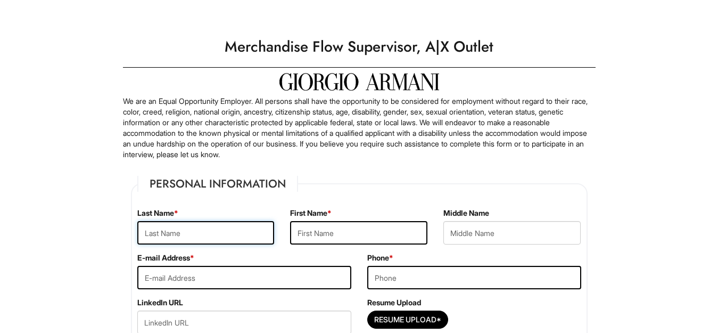
click at [210, 236] on input "text" at bounding box center [205, 232] width 137 height 23
click at [246, 232] on input "Francis" at bounding box center [205, 232] width 137 height 23
click at [246, 231] on input "Francis" at bounding box center [205, 232] width 137 height 23
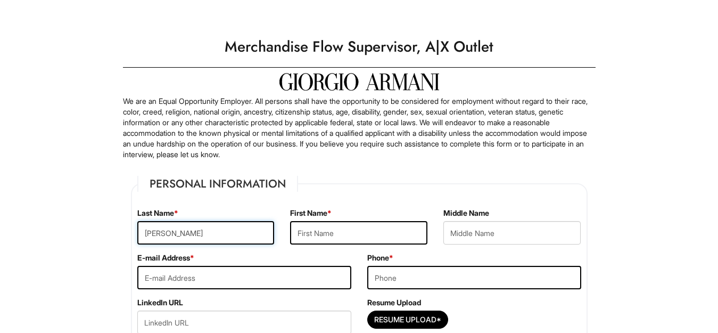
click at [246, 231] on input "Francis" at bounding box center [205, 232] width 137 height 23
click at [342, 229] on input "text" at bounding box center [358, 232] width 137 height 23
click at [214, 224] on input "Sa" at bounding box center [205, 232] width 137 height 23
type input "Sanchez"
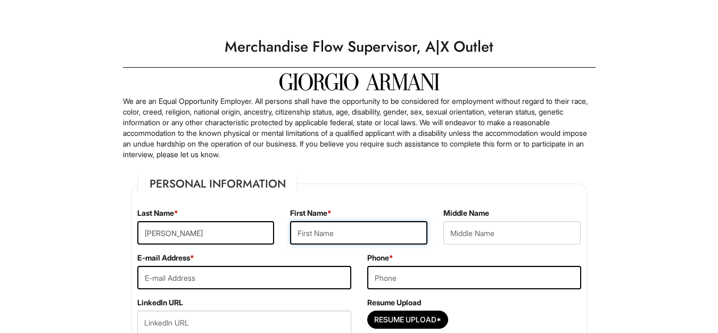
click at [321, 233] on input "text" at bounding box center [358, 232] width 137 height 23
type input "Francis"
click at [287, 275] on input "email" at bounding box center [244, 277] width 214 height 23
type input "francissanchez95@hotmail.com"
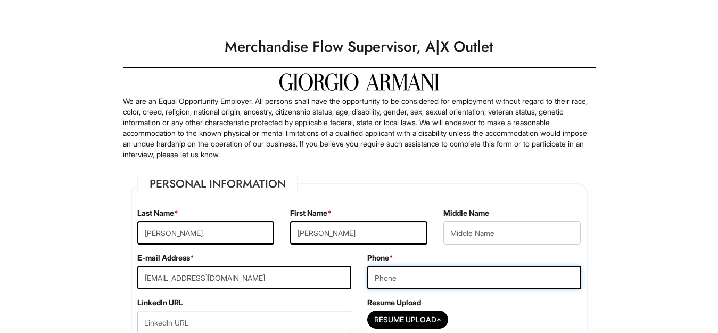
type input "7146580808"
type input "651 S Eastman Avenue"
type input "Los Angeles"
select select "CA"
type input "90023"
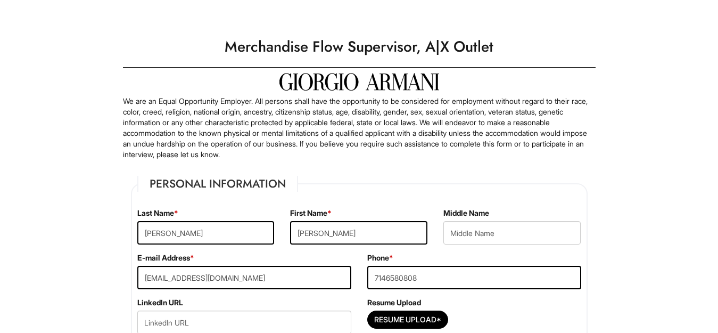
select select "United States of America"
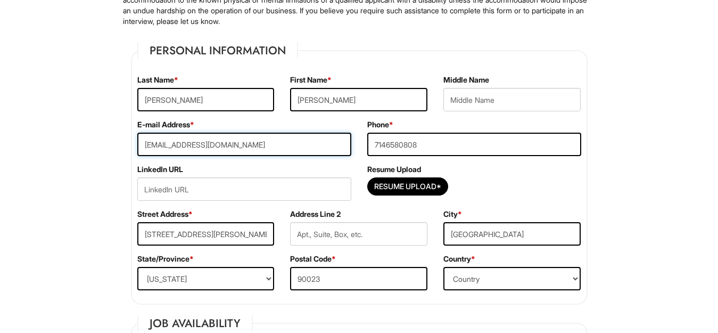
scroll to position [147, 0]
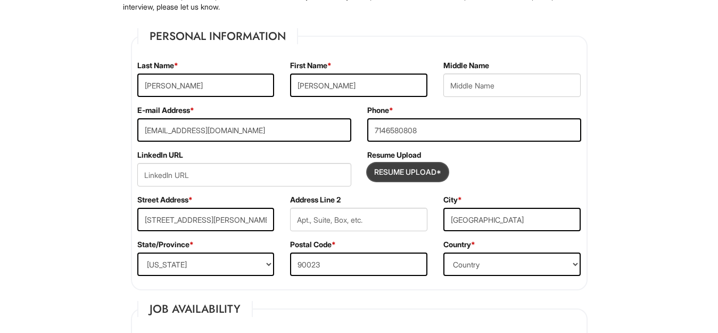
click at [427, 166] on input "Resume Upload*" at bounding box center [408, 171] width 80 height 17
type input "C:\fakepath\Francis Sanchez-Resume (2025).docx"
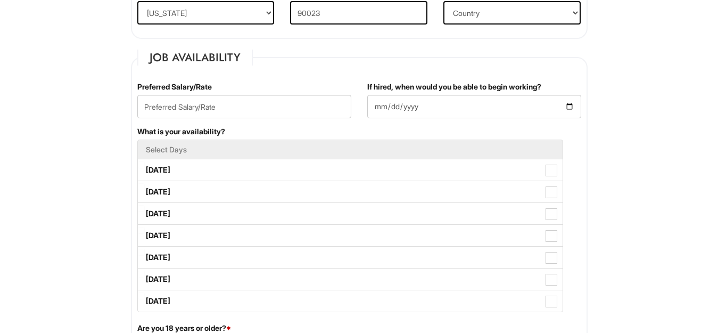
scroll to position [402, 0]
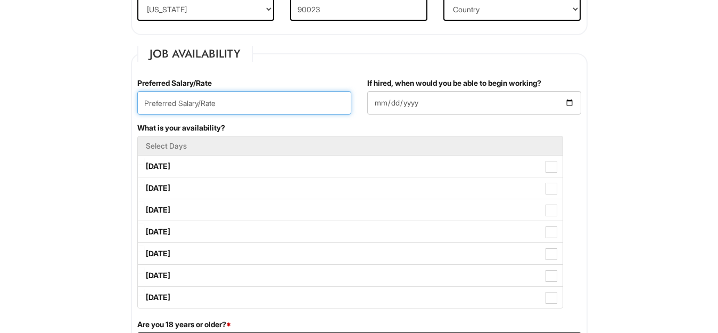
click at [262, 108] on input "text" at bounding box center [244, 102] width 214 height 23
type input "Open to discuss"
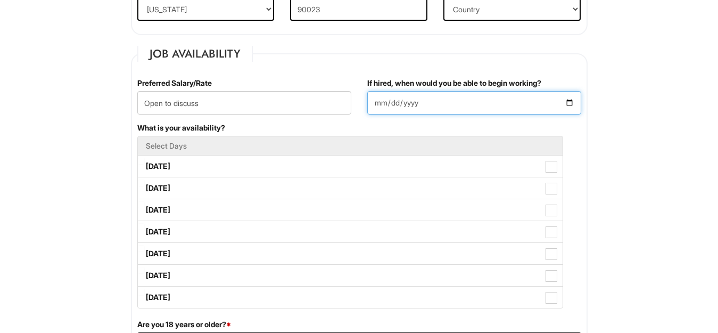
click at [426, 113] on input "If hired, when would you be able to begin working?" at bounding box center [474, 102] width 214 height 23
click at [430, 107] on input "If hired, when would you be able to begin working?" at bounding box center [474, 102] width 214 height 23
click at [433, 103] on input "If hired, when would you be able to begin working?" at bounding box center [474, 102] width 214 height 23
click at [567, 106] on input "If hired, when would you be able to begin working?" at bounding box center [474, 102] width 214 height 23
click at [570, 104] on input "If hired, when would you be able to begin working?" at bounding box center [474, 102] width 214 height 23
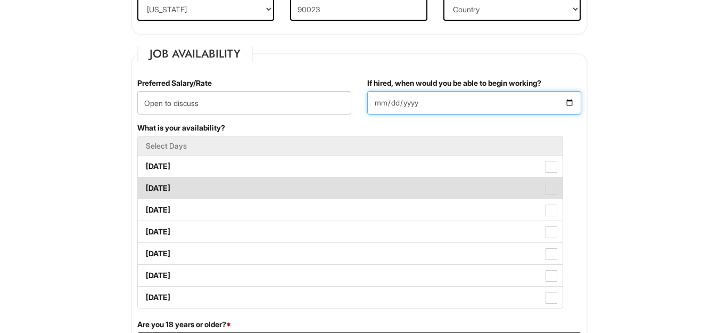
type input "2025-08-11"
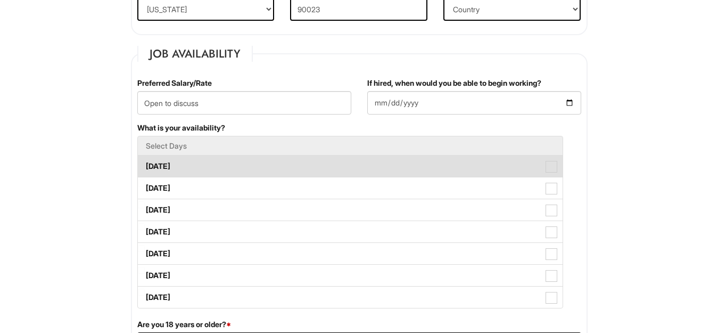
click at [553, 167] on span at bounding box center [551, 167] width 12 height 12
click at [145, 164] on Available_Monday "Monday" at bounding box center [141, 161] width 7 height 7
checkbox Available_Monday "true"
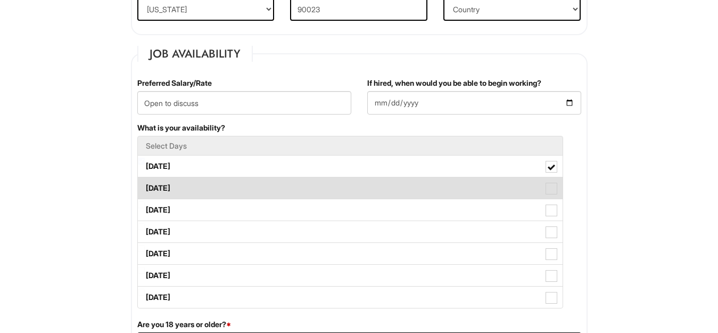
click at [553, 182] on label "Tuesday" at bounding box center [350, 187] width 425 height 21
click at [145, 182] on Available_Tuesday "Tuesday" at bounding box center [141, 182] width 7 height 7
checkbox Available_Tuesday "true"
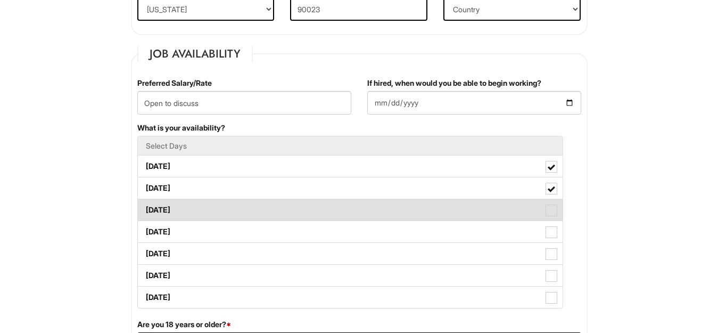
click at [552, 204] on label "Wednesday" at bounding box center [350, 209] width 425 height 21
click at [145, 204] on Available_Wednesday "Wednesday" at bounding box center [141, 204] width 7 height 7
checkbox Available_Wednesday "true"
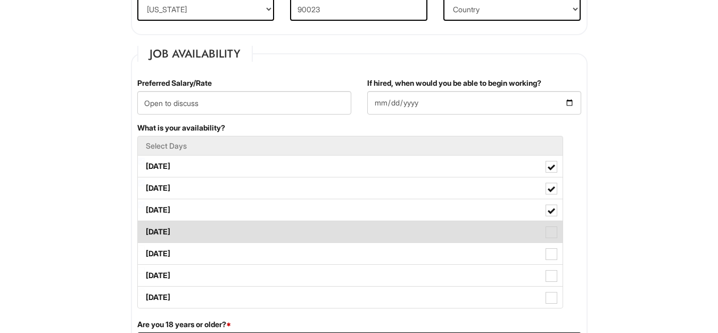
click at [550, 230] on span at bounding box center [551, 232] width 12 height 12
click at [145, 230] on Available_Thursday "Thursday" at bounding box center [141, 226] width 7 height 7
checkbox Available_Thursday "true"
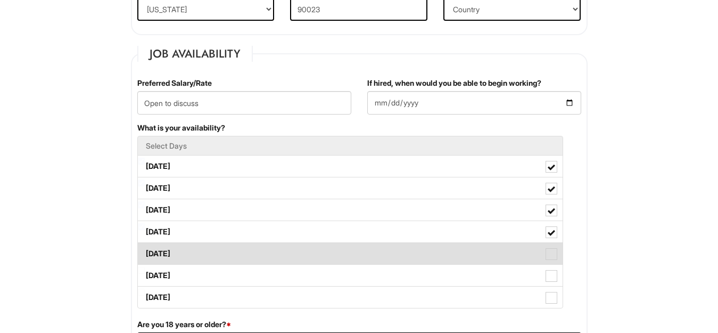
click at [550, 252] on span at bounding box center [551, 254] width 12 height 12
click at [145, 252] on Available_Friday "Friday" at bounding box center [141, 248] width 7 height 7
checkbox Available_Friday "true"
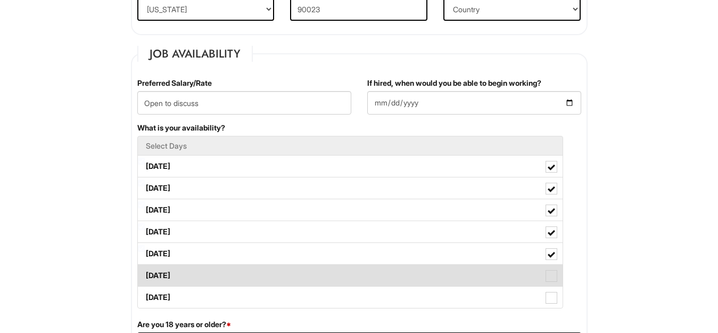
click at [551, 274] on span at bounding box center [551, 276] width 12 height 12
click at [145, 274] on Available_Saturday "Saturday" at bounding box center [141, 270] width 7 height 7
checkbox Available_Saturday "true"
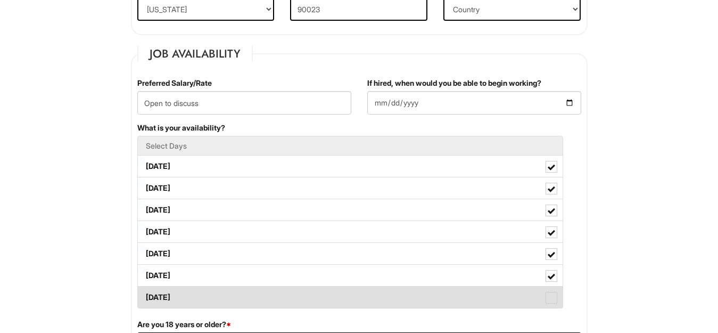
click at [551, 298] on span at bounding box center [551, 298] width 12 height 12
click at [145, 295] on Available_Sunday "Sunday" at bounding box center [141, 291] width 7 height 7
checkbox Available_Sunday "true"
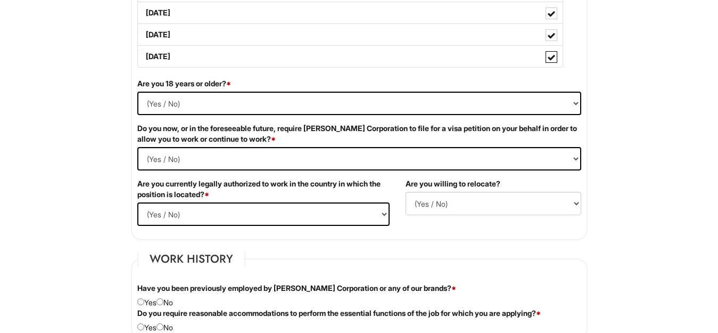
scroll to position [647, 0]
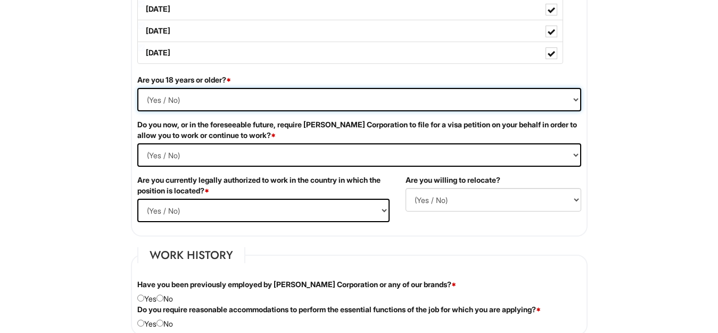
click at [361, 94] on select "(Yes / No) Yes No" at bounding box center [359, 99] width 444 height 23
select select "Yes"
click at [137, 88] on select "(Yes / No) Yes No" at bounding box center [359, 99] width 444 height 23
click at [233, 155] on Required "(Yes / No) Yes No" at bounding box center [359, 154] width 444 height 23
select Required "No"
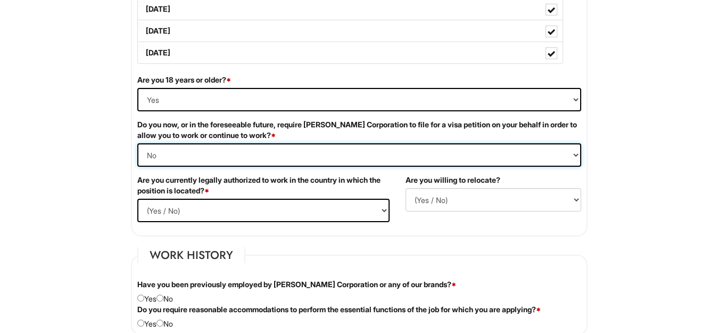
click at [137, 143] on Required "(Yes / No) Yes No" at bounding box center [359, 154] width 444 height 23
click at [200, 212] on select "(Yes / No) Yes No" at bounding box center [263, 209] width 252 height 23
select select "Yes"
click at [137, 198] on select "(Yes / No) Yes No" at bounding box center [263, 209] width 252 height 23
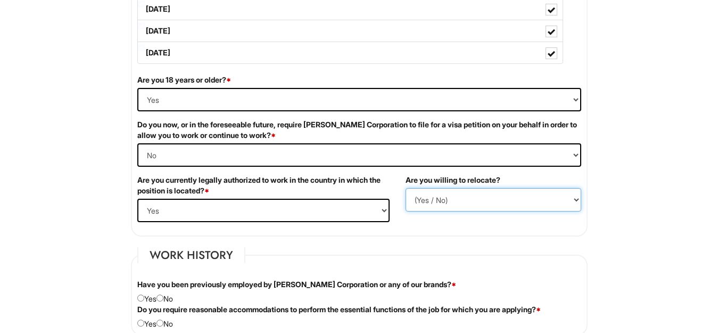
click at [478, 192] on select "(Yes / No) No Yes" at bounding box center [494, 199] width 176 height 23
select select "Y"
click at [406, 188] on select "(Yes / No) No Yes" at bounding box center [494, 199] width 176 height 23
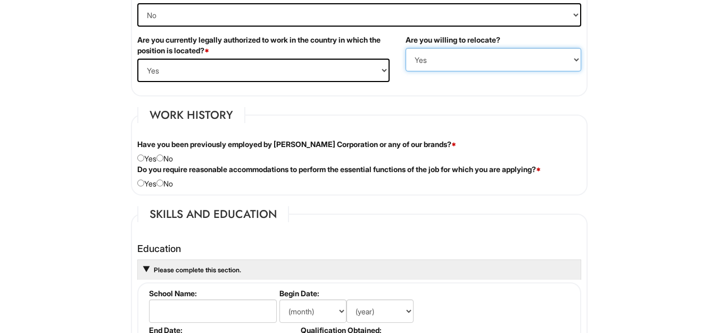
scroll to position [812, 0]
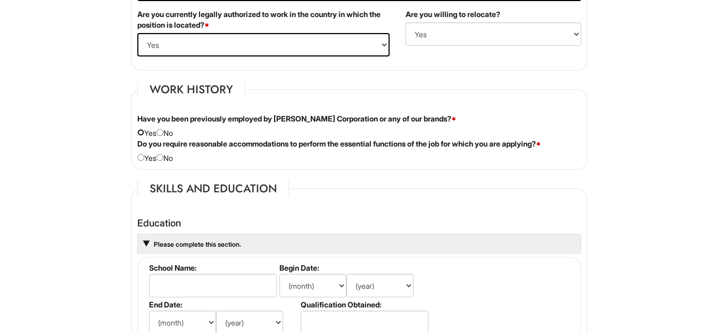
click at [139, 133] on input "radio" at bounding box center [140, 132] width 7 height 7
radio input "true"
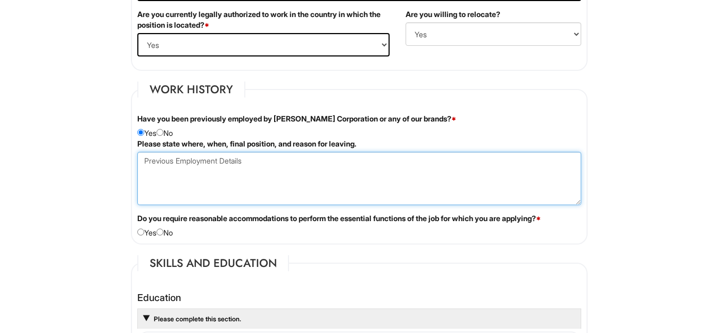
click at [170, 178] on Employment at bounding box center [359, 178] width 444 height 53
click at [200, 163] on Employment "Armani Outlet Citadel (Client Advisor)" at bounding box center [359, 178] width 444 height 53
click at [285, 162] on Employment "Armani Outlet Citadel (Client Advisor)" at bounding box center [359, 178] width 444 height 53
type Employment "Armani Outlet Citadel (Client Advisor)"
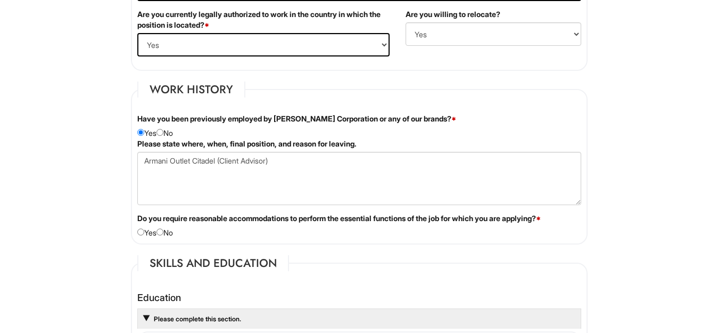
click at [171, 231] on div "Do you require reasonable accommodations to perform the essential functions of …" at bounding box center [359, 225] width 460 height 25
click at [163, 231] on input "radio" at bounding box center [159, 231] width 7 height 7
radio input "true"
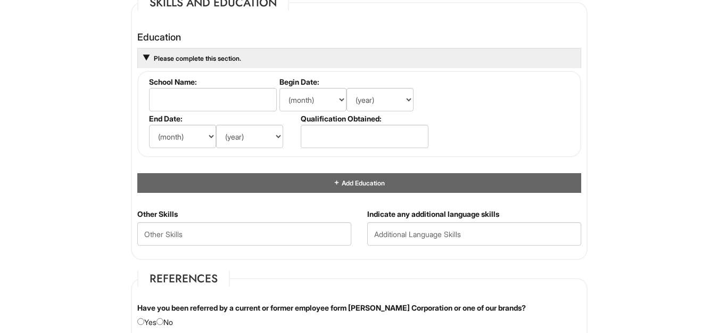
scroll to position [1061, 0]
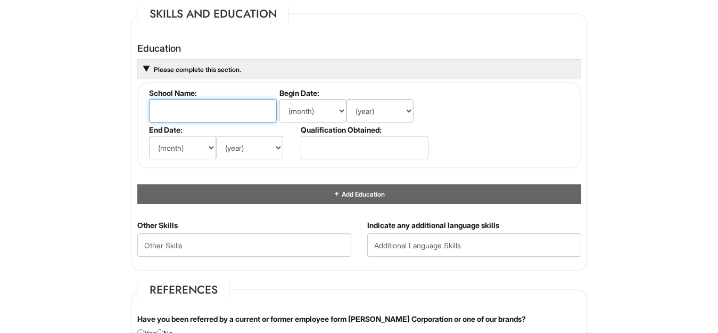
click at [245, 113] on input "text" at bounding box center [213, 110] width 128 height 23
type input "California University State"
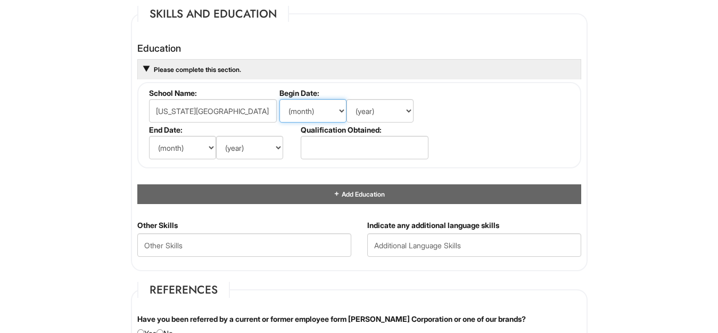
click at [315, 115] on select "(month) Jan Feb Mar Apr May Jun Jul Aug Sep Oct Nov Dec" at bounding box center [312, 110] width 67 height 23
select select "8"
click at [279, 99] on select "(month) Jan Feb Mar Apr May Jun Jul Aug Sep Oct Nov Dec" at bounding box center [312, 110] width 67 height 23
click at [371, 123] on li "Begin Date: (month) Jan Feb Mar Apr May Jun Jul Aug Sep Oct Nov Dec (year) 2029…" at bounding box center [353, 106] width 152 height 37
drag, startPoint x: 371, startPoint y: 123, endPoint x: 377, endPoint y: 114, distance: 11.1
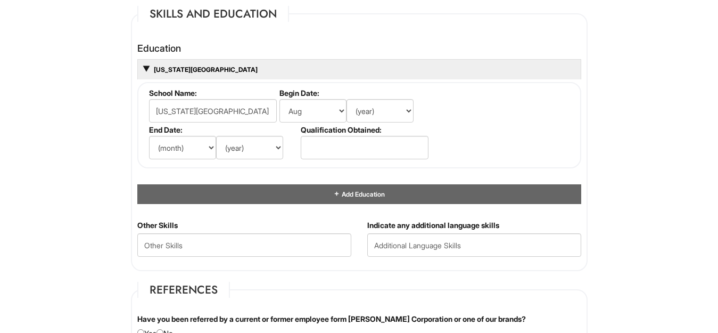
click at [377, 114] on li "Begin Date: (month) Jan Feb Mar Apr May Jun Jul Aug Sep Oct Nov Dec (year) 2029…" at bounding box center [353, 106] width 152 height 37
click at [377, 114] on select "(year) 2029 2028 2027 2026 2025 2024 2023 2022 2021 2020 2019 2018 2017 2016 20…" at bounding box center [379, 110] width 67 height 23
select select "2019"
click at [346, 99] on select "(year) 2029 2028 2027 2026 2025 2024 2023 2022 2021 2020 2019 2018 2017 2016 20…" at bounding box center [379, 110] width 67 height 23
click at [198, 155] on select "(month) Jan Feb Mar Apr May Jun Jul Aug Sep Oct Nov Dec" at bounding box center [182, 147] width 67 height 23
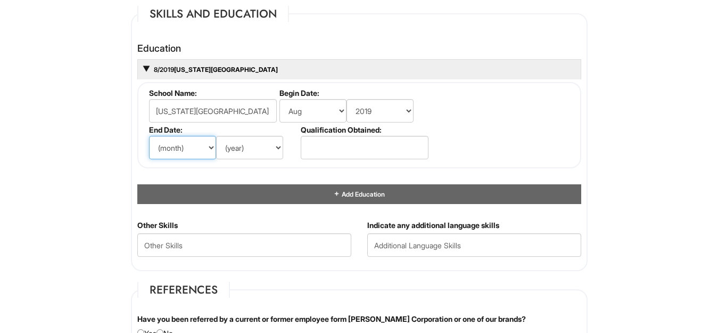
select select "5"
click at [149, 136] on select "(month) Jan Feb Mar Apr May Jun Jul Aug Sep Oct Nov Dec" at bounding box center [182, 147] width 67 height 23
click at [235, 167] on fieldset "School Name: California University State Begin Date: (month) Jan Feb Mar Apr Ma…" at bounding box center [359, 125] width 444 height 86
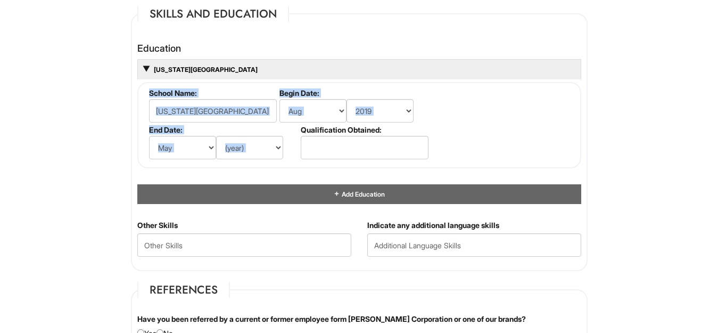
drag, startPoint x: 235, startPoint y: 167, endPoint x: 244, endPoint y: 155, distance: 14.7
click at [244, 155] on fieldset "School Name: California University State Begin Date: (month) Jan Feb Mar Apr Ma…" at bounding box center [359, 125] width 444 height 86
click at [244, 155] on select "(year) 2029 2028 2027 2026 2025 2024 2023 2022 2021 2020 2019 2018 2017 2016 20…" at bounding box center [249, 147] width 67 height 23
select select "2022"
click at [216, 136] on select "(year) 2029 2028 2027 2026 2025 2024 2023 2022 2021 2020 2019 2018 2017 2016 20…" at bounding box center [249, 147] width 67 height 23
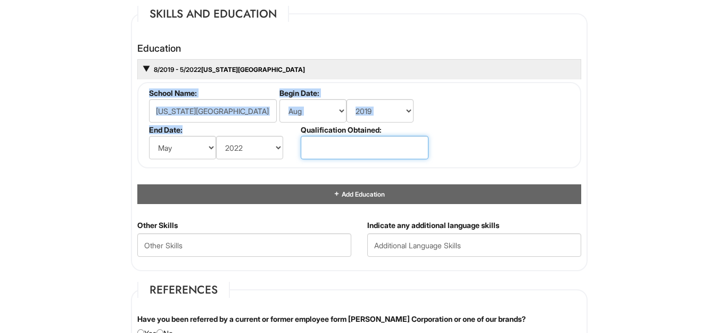
click at [350, 143] on input "text" at bounding box center [365, 147] width 128 height 23
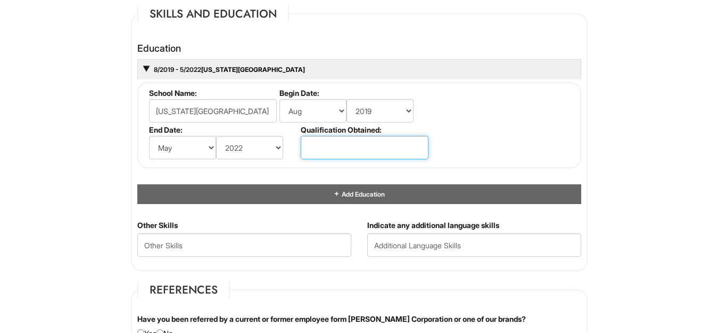
click at [350, 143] on input "text" at bounding box center [365, 147] width 128 height 23
type input "CUM LAUDE"
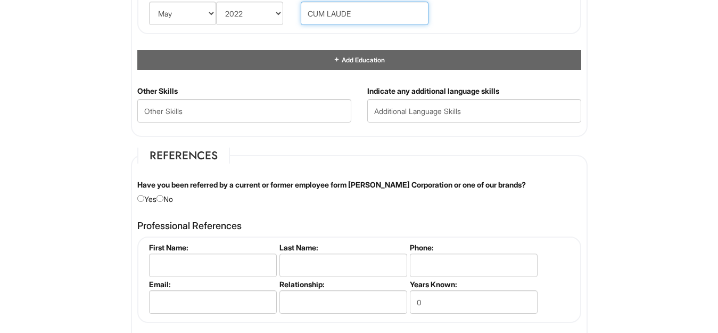
scroll to position [1210, 0]
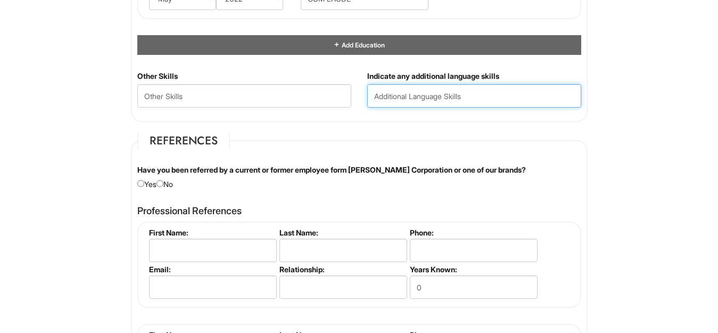
click at [445, 101] on input "text" at bounding box center [474, 95] width 214 height 23
type input "Spanish"
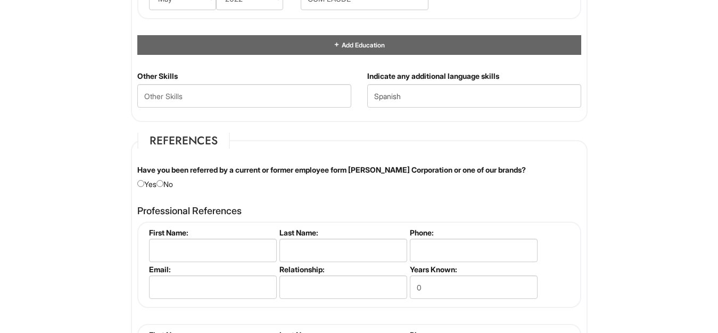
click at [170, 186] on div "Have you been referred by a current or former employee form Giorgio Armani Corp…" at bounding box center [359, 176] width 460 height 25
click at [163, 181] on input "radio" at bounding box center [159, 183] width 7 height 7
radio input "true"
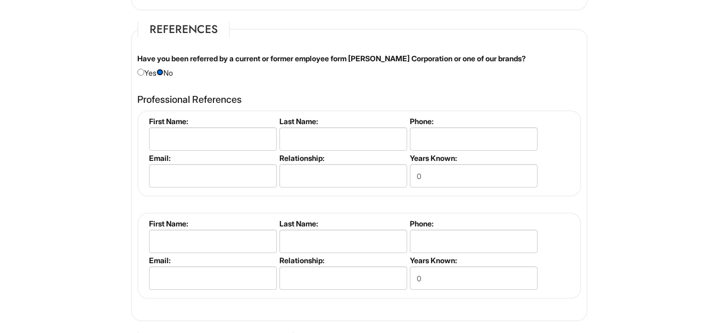
scroll to position [1370, 0]
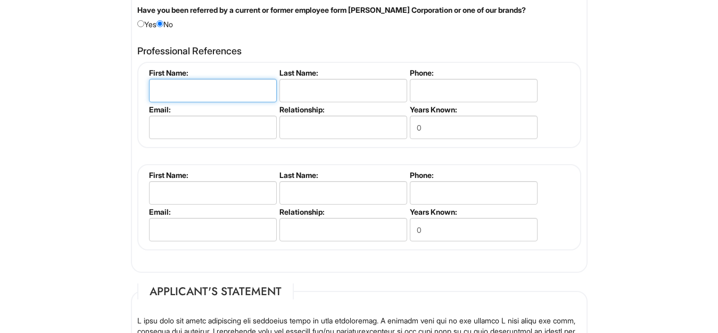
click at [222, 97] on input "text" at bounding box center [213, 90] width 128 height 23
type input "Kaitlin"
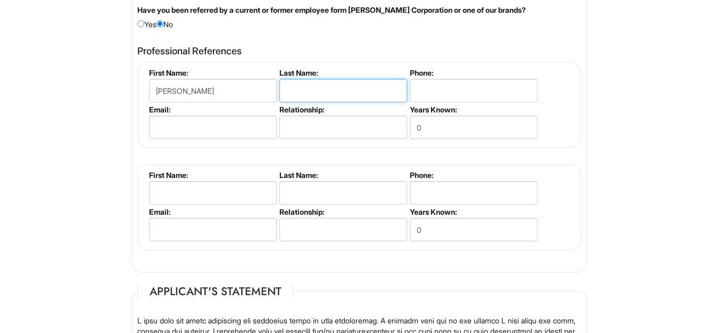
click at [315, 89] on input "text" at bounding box center [343, 90] width 128 height 23
type input "Javier"
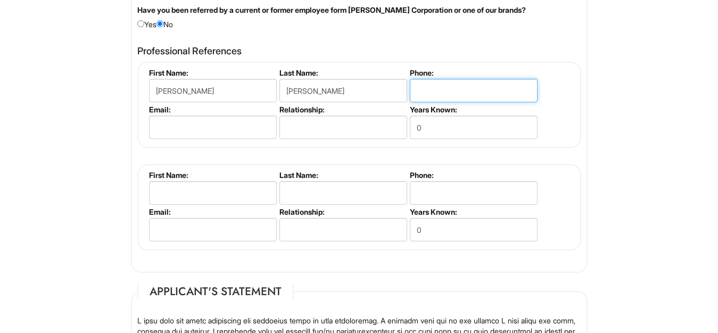
click at [435, 81] on input "tel" at bounding box center [474, 90] width 128 height 23
paste input "213-300-4329"
type input "213-300-4329"
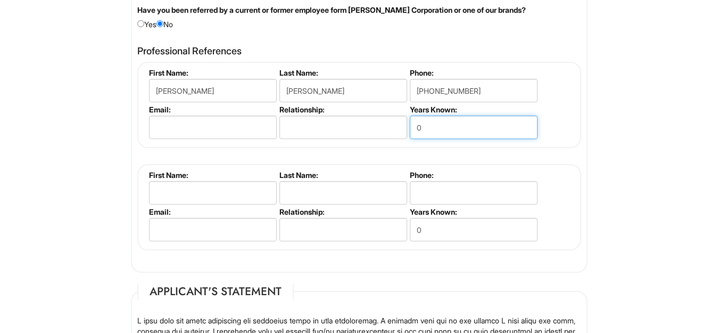
click at [433, 130] on input "0" at bounding box center [474, 126] width 128 height 23
type input "2"
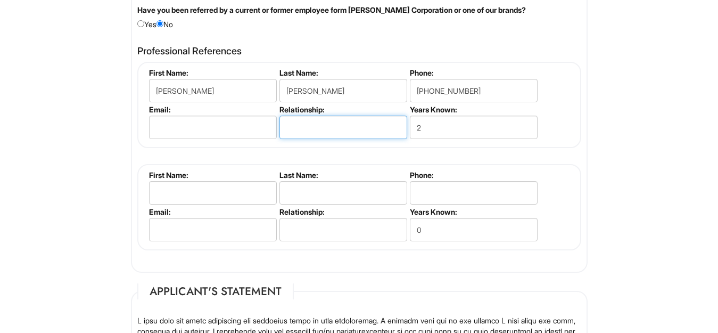
click at [366, 130] on input "text" at bounding box center [343, 126] width 128 height 23
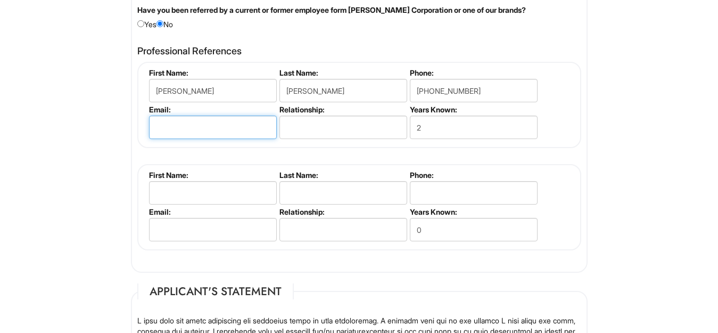
click at [239, 127] on input "email" at bounding box center [213, 126] width 128 height 23
type input "kjavier@giorgioarmani.com"
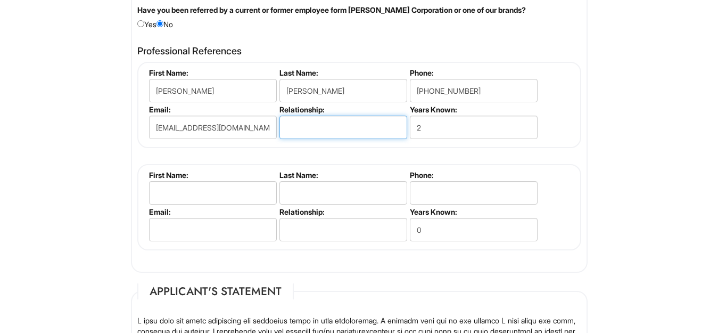
click at [294, 135] on input "text" at bounding box center [343, 126] width 128 height 23
type input "Manager"
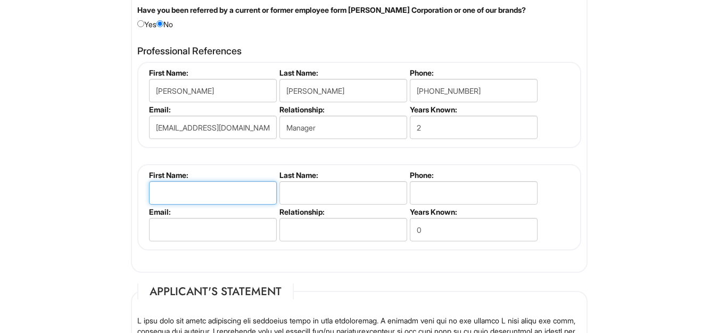
click at [232, 187] on input "text" at bounding box center [213, 192] width 128 height 23
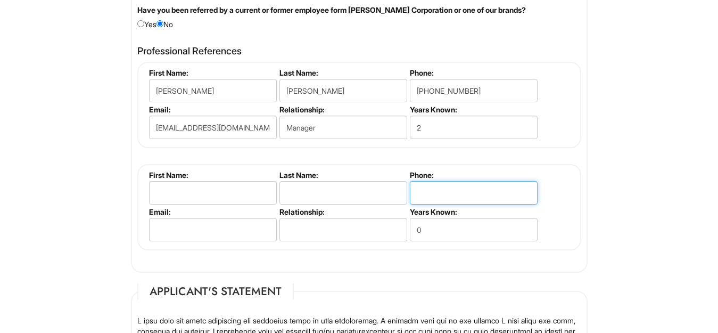
click at [415, 194] on input "tel" at bounding box center [474, 192] width 128 height 23
paste input "480-540-4943"
type input "480-540-4943"
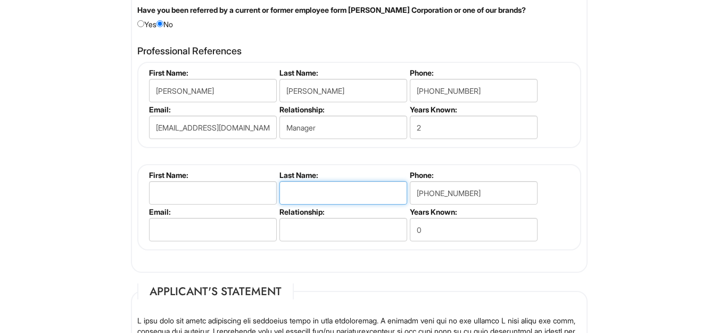
click at [356, 194] on input "text" at bounding box center [343, 192] width 128 height 23
type input "Buhisan"
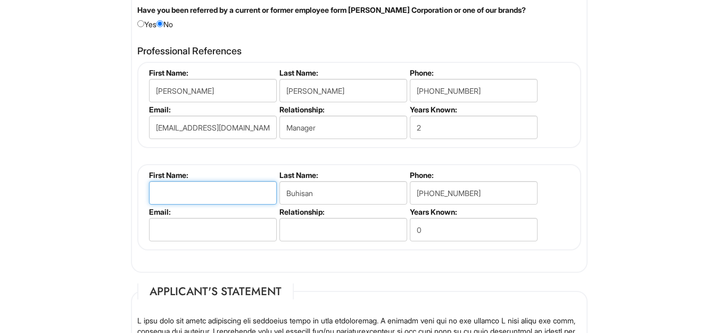
click at [236, 188] on input "text" at bounding box center [213, 192] width 128 height 23
type input "Alexis"
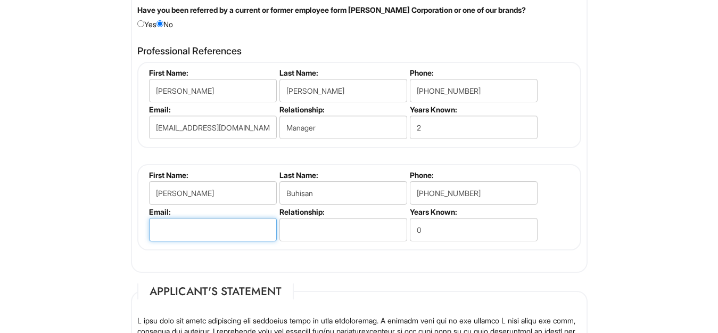
click at [228, 226] on input "email" at bounding box center [213, 229] width 128 height 23
type input "abuhisan@giorgioarmani.com"
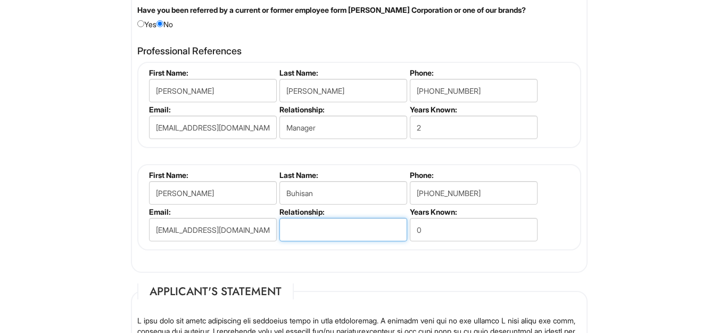
click at [296, 237] on input "text" at bounding box center [343, 229] width 128 height 23
type input "Manager"
click at [346, 255] on div "Professional References Kaitlin Javier First Name: Kaitlin Last Name: Javier Ph…" at bounding box center [359, 153] width 460 height 226
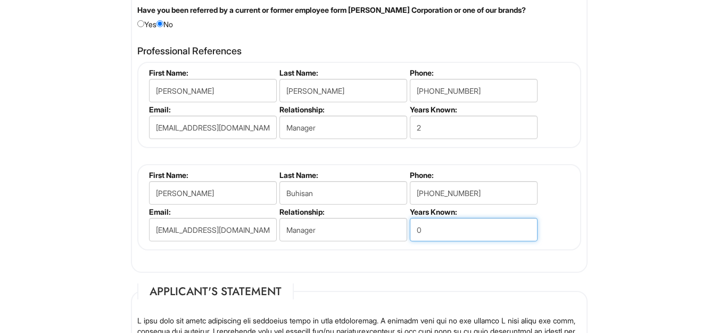
click at [433, 223] on input "0" at bounding box center [474, 229] width 128 height 23
type input "2"
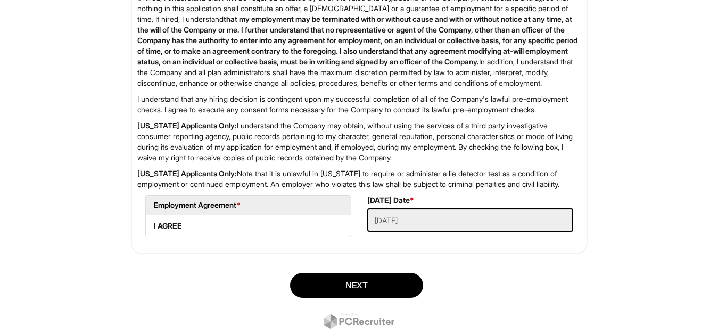
scroll to position [1824, 0]
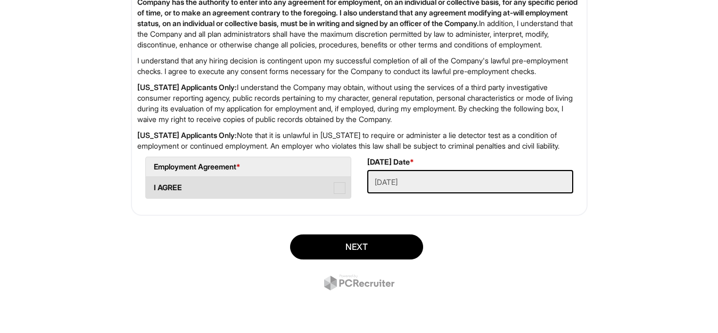
click at [346, 198] on label "I AGREE" at bounding box center [248, 187] width 205 height 21
click at [153, 186] on AGREE "I AGREE" at bounding box center [149, 182] width 7 height 7
checkbox AGREE "true"
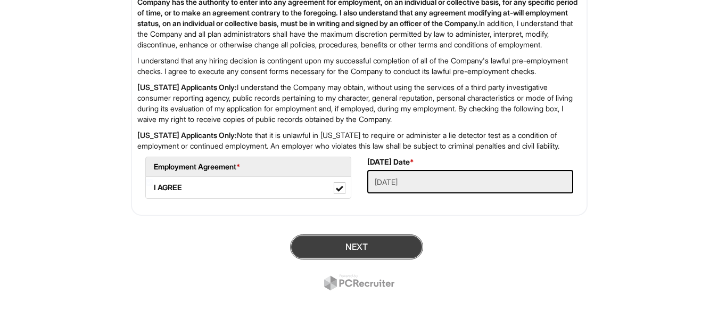
click at [347, 259] on button "Next" at bounding box center [356, 246] width 133 height 25
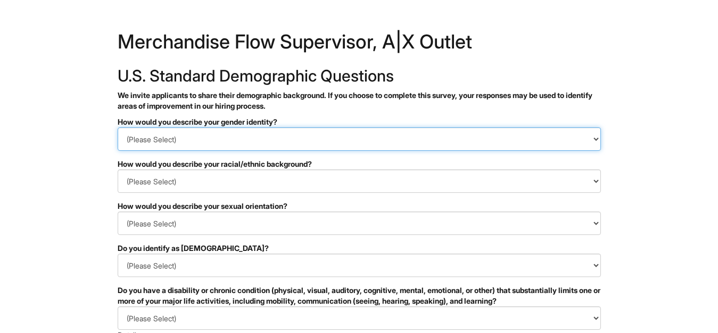
click at [279, 140] on select "(Please Select) Man Woman [DEMOGRAPHIC_DATA] I prefer to self-describe I don't …" at bounding box center [359, 138] width 483 height 23
select select "Man"
click at [118, 127] on select "(Please Select) Man Woman [DEMOGRAPHIC_DATA] I prefer to self-describe I don't …" at bounding box center [359, 138] width 483 height 23
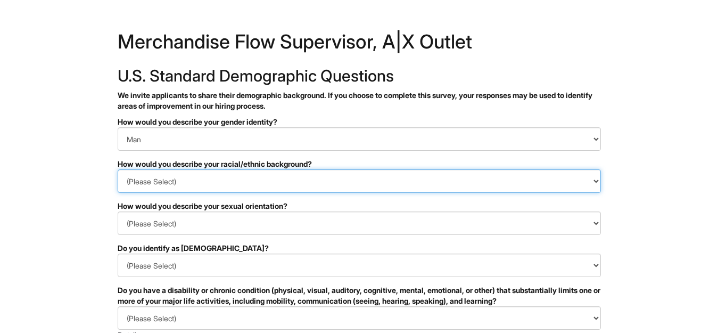
click at [218, 176] on select "(Please Select) [DEMOGRAPHIC_DATA] or of [DEMOGRAPHIC_DATA] descent [DEMOGRAPHI…" at bounding box center [359, 180] width 483 height 23
select select "Hispanic, Latinx or of Spanish Origin"
click at [118, 169] on select "(Please Select) [DEMOGRAPHIC_DATA] or of [DEMOGRAPHIC_DATA] descent [DEMOGRAPHI…" at bounding box center [359, 180] width 483 height 23
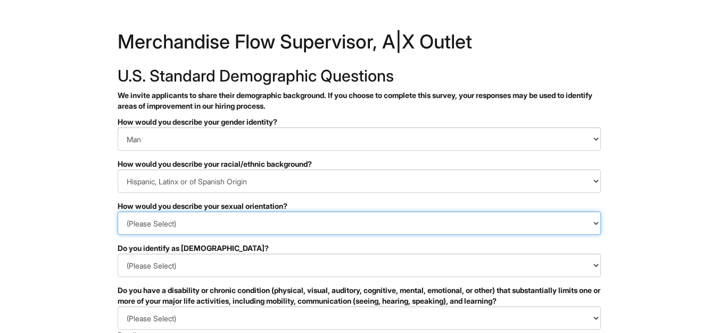
click at [251, 224] on select "(Please Select) [DEMOGRAPHIC_DATA] [DEMOGRAPHIC_DATA] and/or [DEMOGRAPHIC_DATA]…" at bounding box center [359, 222] width 483 height 23
select select "[DEMOGRAPHIC_DATA]"
click at [118, 211] on select "(Please Select) [DEMOGRAPHIC_DATA] [DEMOGRAPHIC_DATA] and/or [DEMOGRAPHIC_DATA]…" at bounding box center [359, 222] width 483 height 23
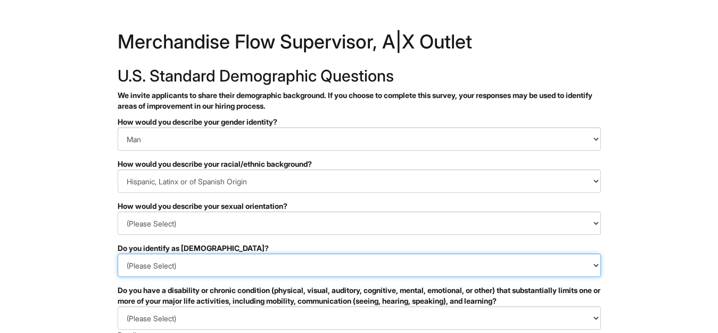
click at [221, 267] on select "(Please Select) Yes No I prefer to self-describe I don't wish to answer" at bounding box center [359, 264] width 483 height 23
select select "I don't wish to answer"
click at [118, 253] on select "(Please Select) Yes No I prefer to self-describe I don't wish to answer" at bounding box center [359, 264] width 483 height 23
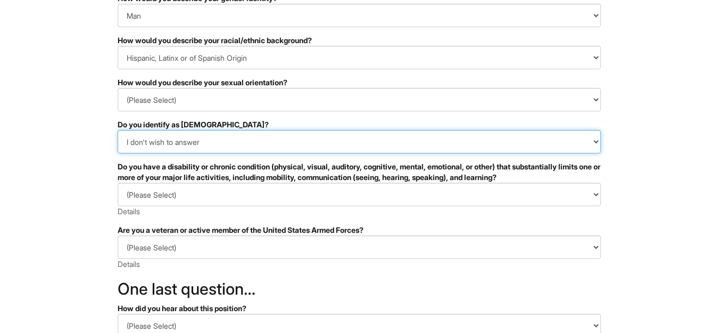
scroll to position [176, 0]
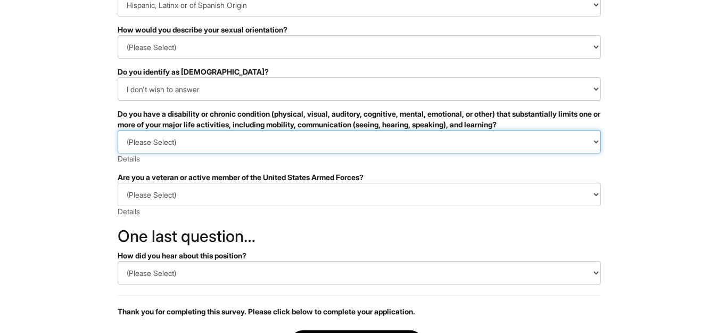
click at [255, 147] on select "(Please Select) YES, I HAVE A DISABILITY (or previously had a disability) NO, I…" at bounding box center [359, 141] width 483 height 23
select select "NO, I DON'T HAVE A DISABILITY"
click at [118, 130] on select "(Please Select) YES, I HAVE A DISABILITY (or previously had a disability) NO, I…" at bounding box center [359, 141] width 483 height 23
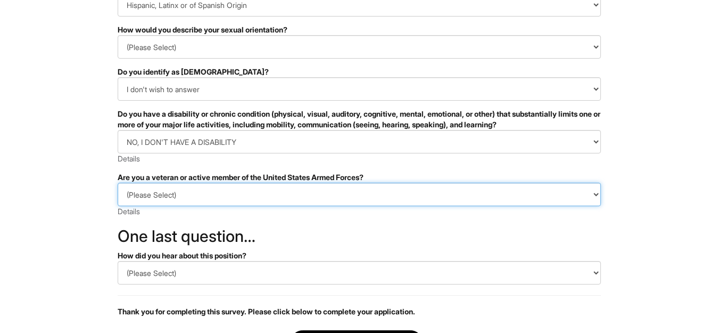
click at [196, 193] on select "(Please Select) I IDENTIFY AS ONE OR MORE OF THE CLASSIFICATIONS OF PROTECTED V…" at bounding box center [359, 194] width 483 height 23
select select "I AM NOT A PROTECTED VETERAN"
click at [118, 183] on select "(Please Select) I IDENTIFY AS ONE OR MORE OF THE CLASSIFICATIONS OF PROTECTED V…" at bounding box center [359, 194] width 483 height 23
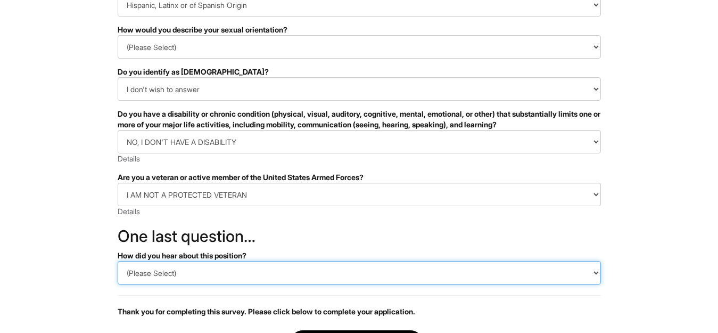
click at [169, 276] on select "(Please Select) CareerBuilder Indeed LinkedIn Monster Referral Other" at bounding box center [359, 272] width 483 height 23
select select "Indeed"
click at [118, 261] on select "(Please Select) CareerBuilder Indeed LinkedIn Monster Referral Other" at bounding box center [359, 272] width 483 height 23
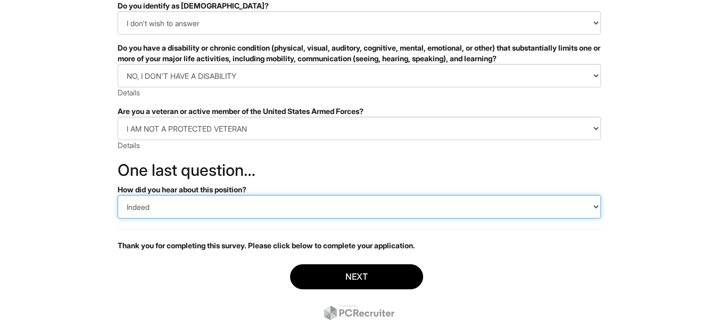
scroll to position [267, 0]
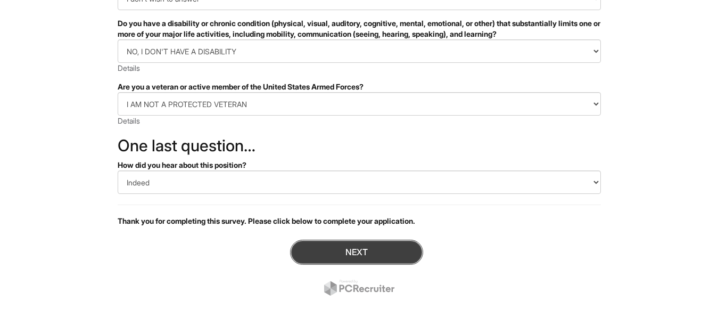
click at [358, 259] on button "Next" at bounding box center [356, 251] width 133 height 25
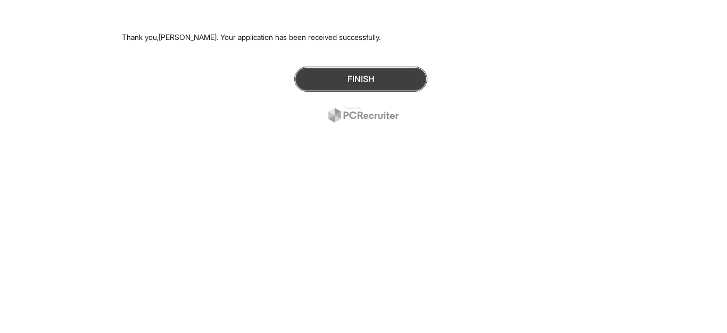
click at [374, 79] on button "Finish" at bounding box center [360, 79] width 133 height 25
